Goal: Information Seeking & Learning: Learn about a topic

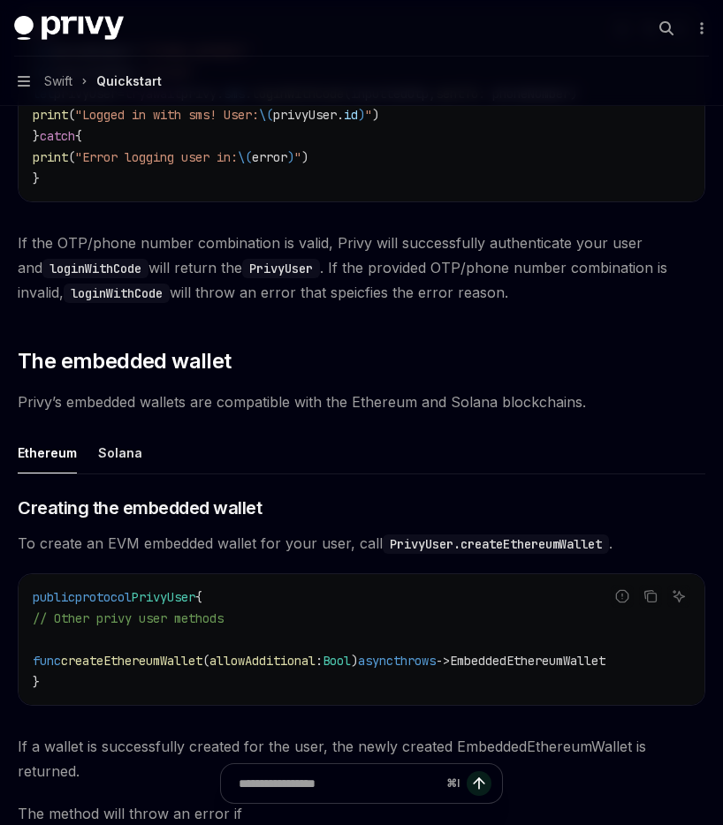
scroll to position [1828, 0]
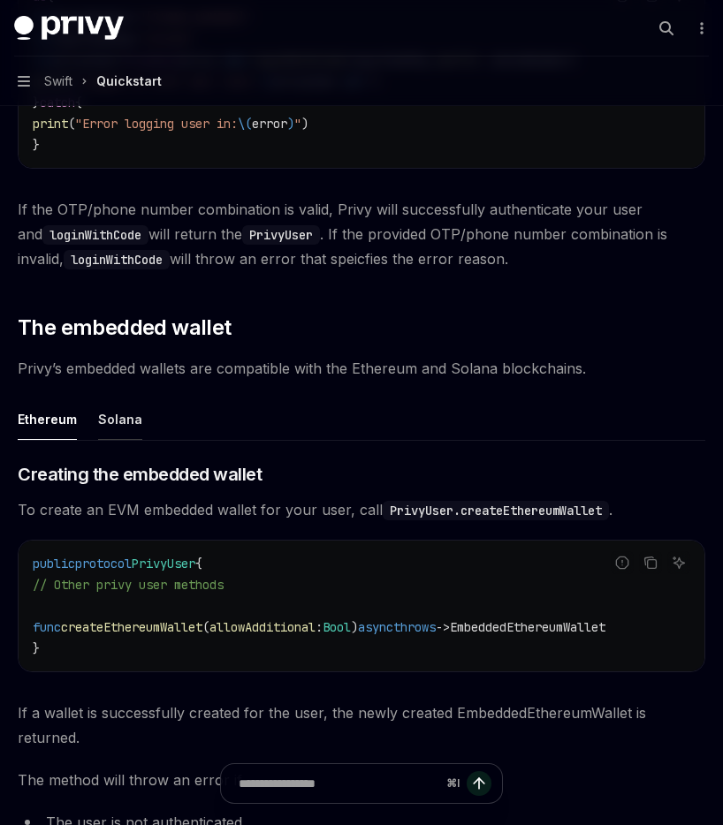
click at [133, 411] on div "Solana" at bounding box center [120, 420] width 44 height 42
type textarea "*"
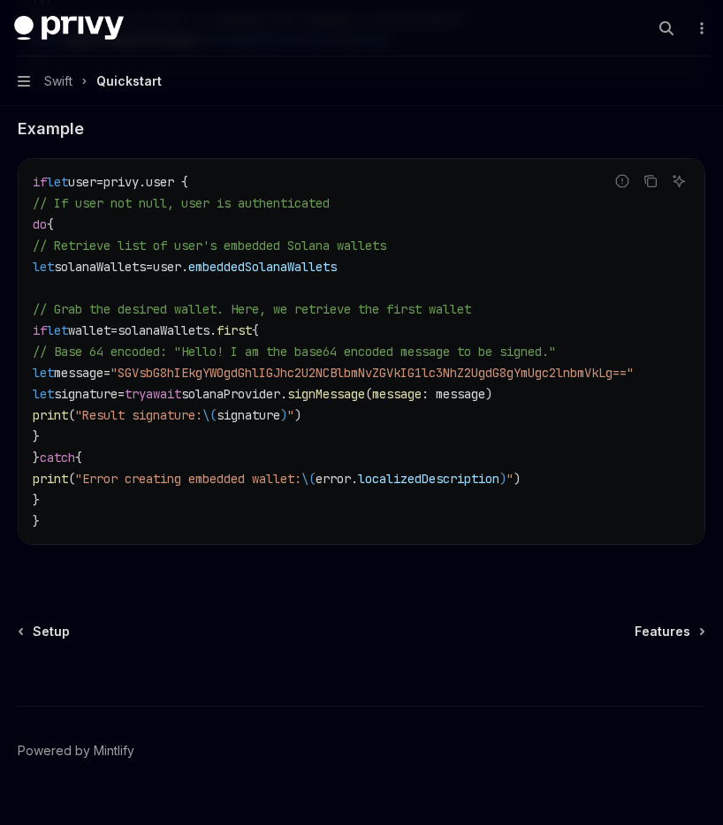
scroll to position [3211, 0]
